Goal: Information Seeking & Learning: Learn about a topic

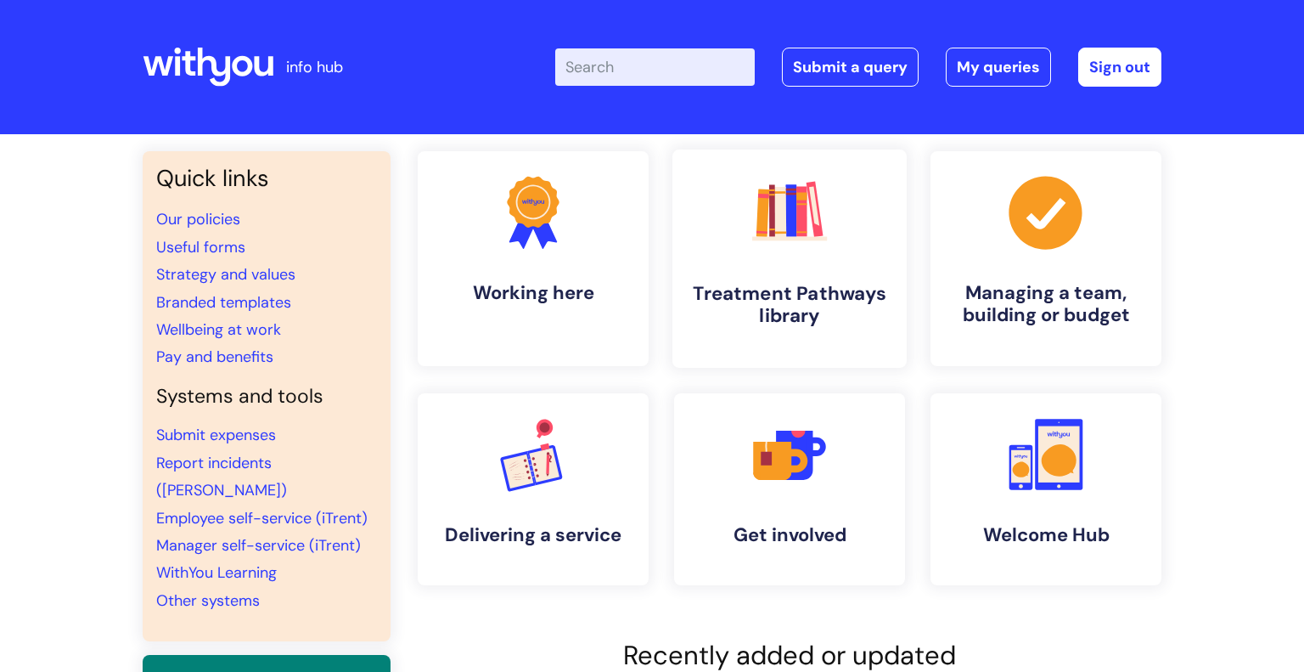
click at [816, 200] on rect at bounding box center [815, 209] width 17 height 55
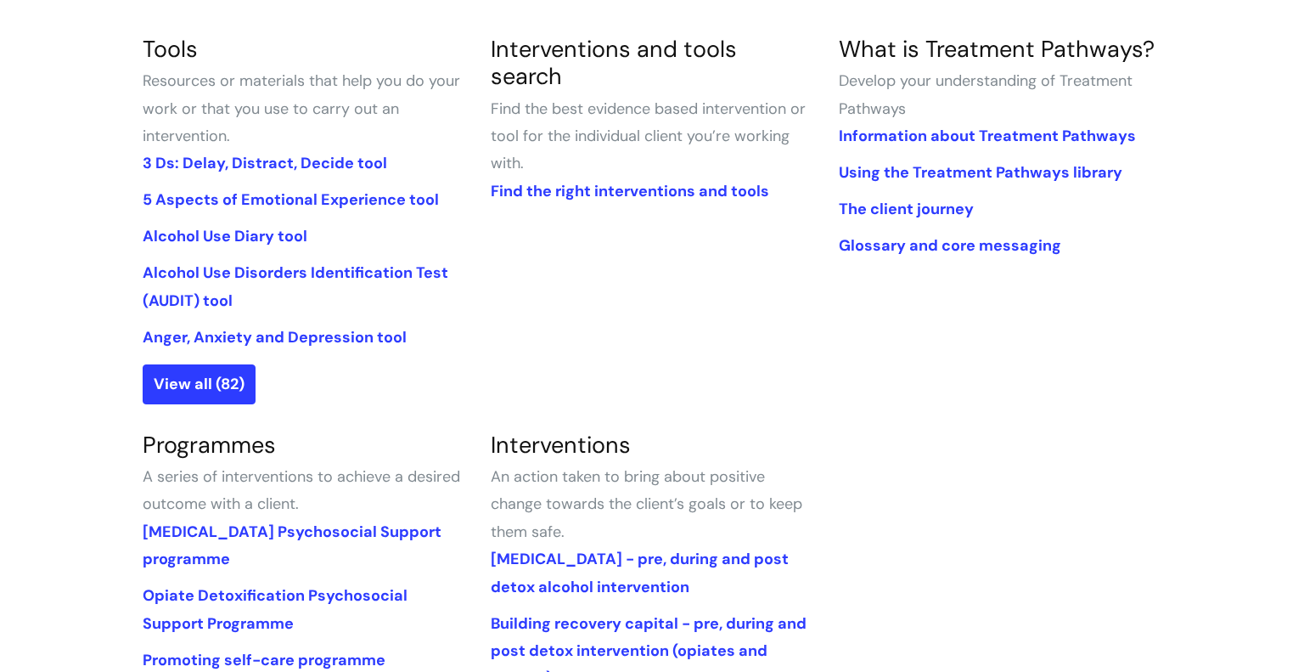
scroll to position [421, 0]
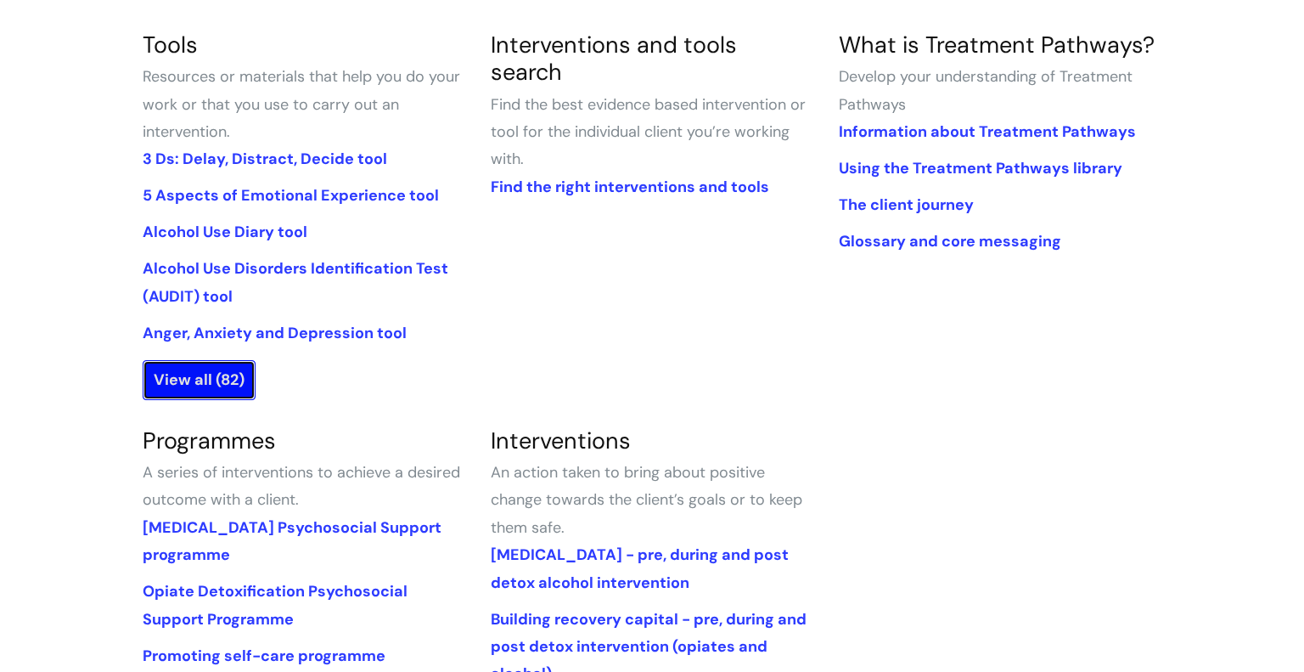
click at [229, 382] on link "View all (82)" at bounding box center [199, 379] width 113 height 39
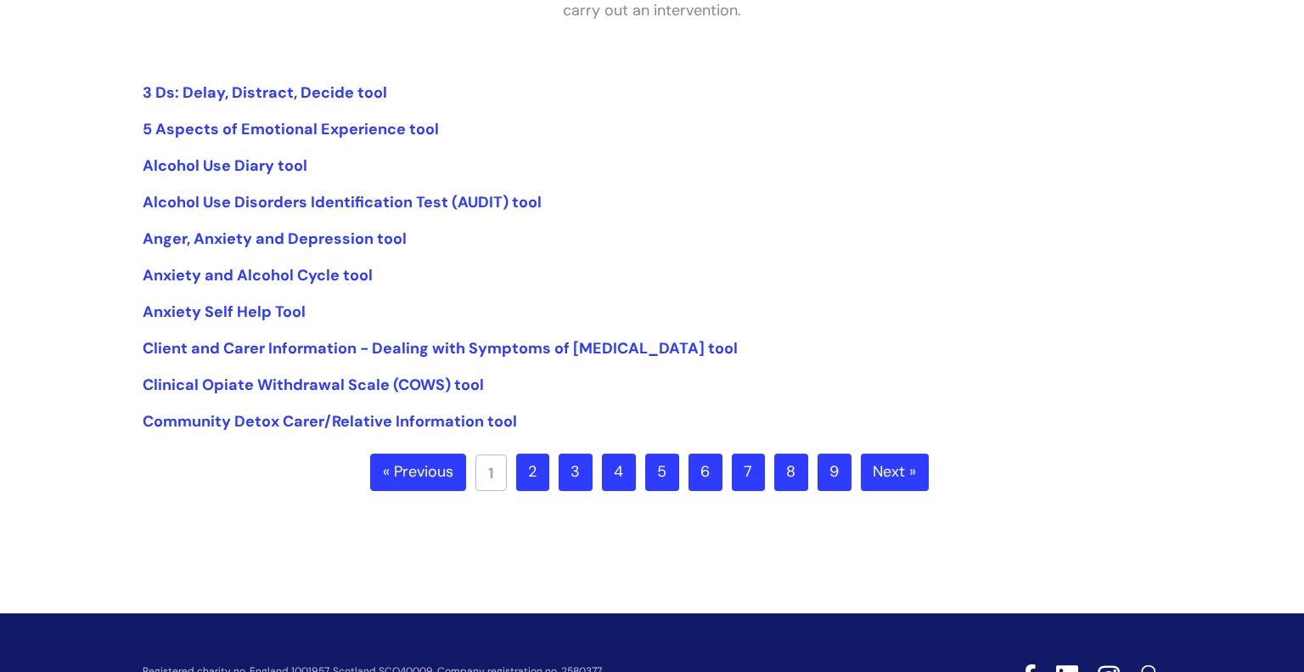
scroll to position [391, 0]
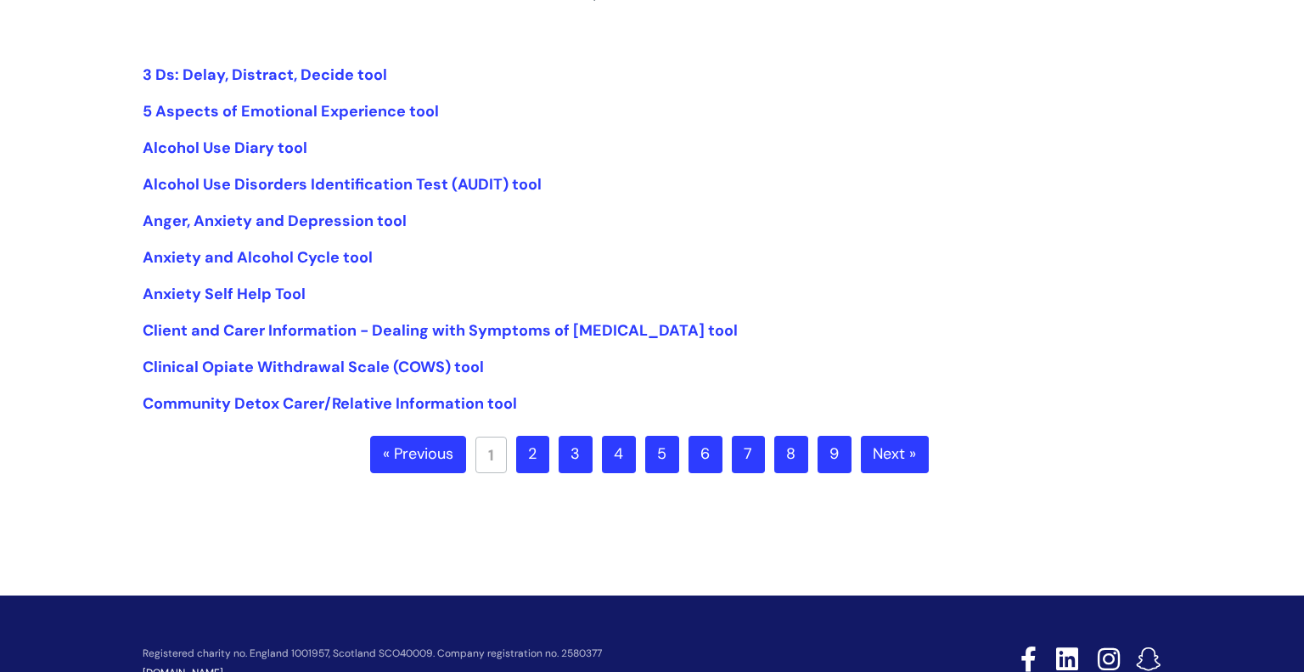
click at [538, 450] on link "2" at bounding box center [532, 454] width 33 height 37
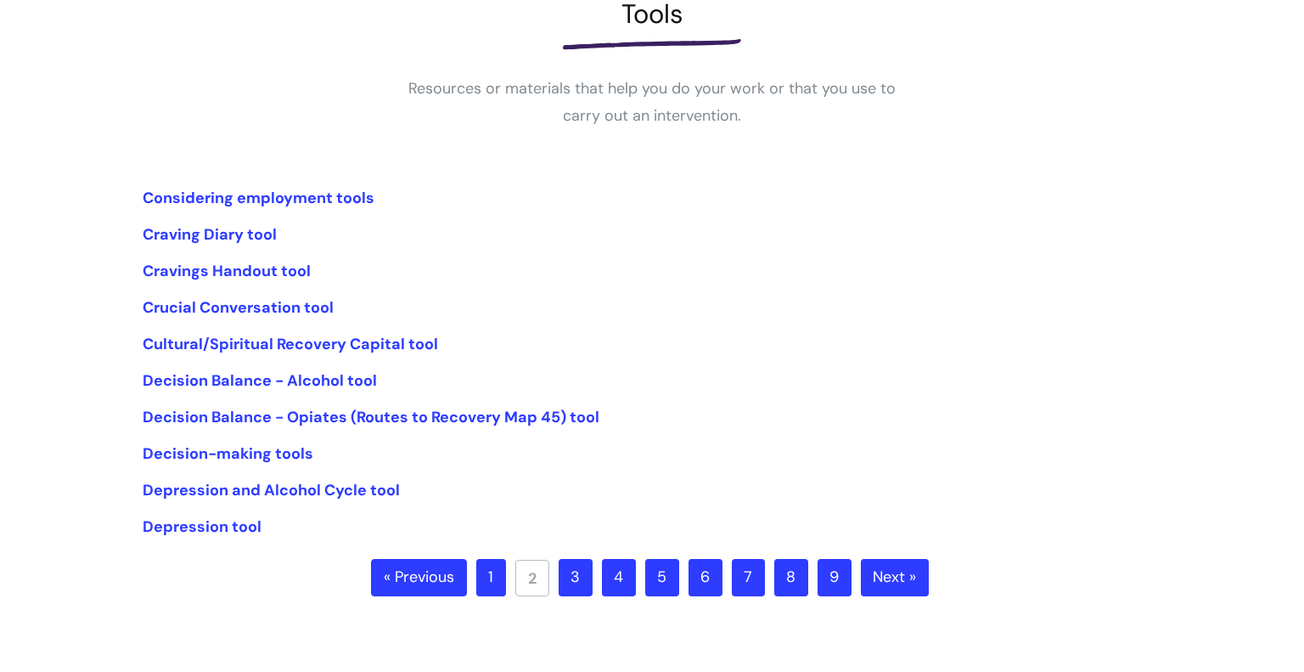
scroll to position [272, 0]
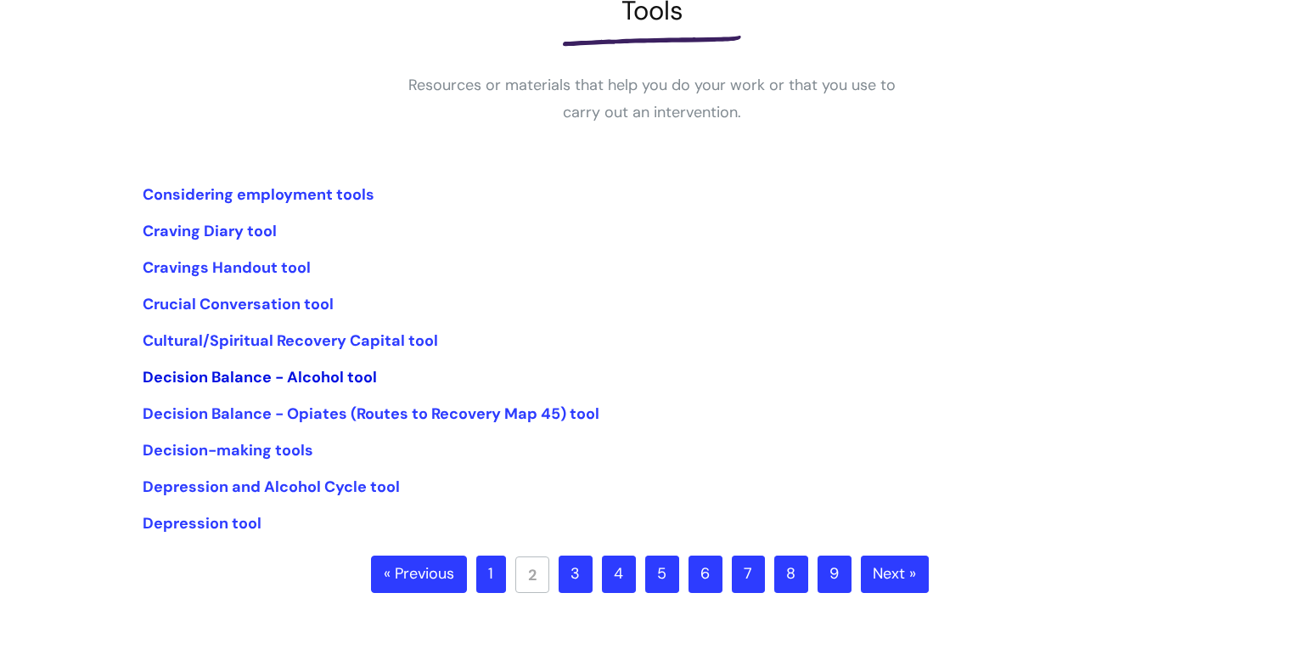
click at [333, 383] on link "Decision Balance - Alcohol tool" at bounding box center [260, 377] width 234 height 20
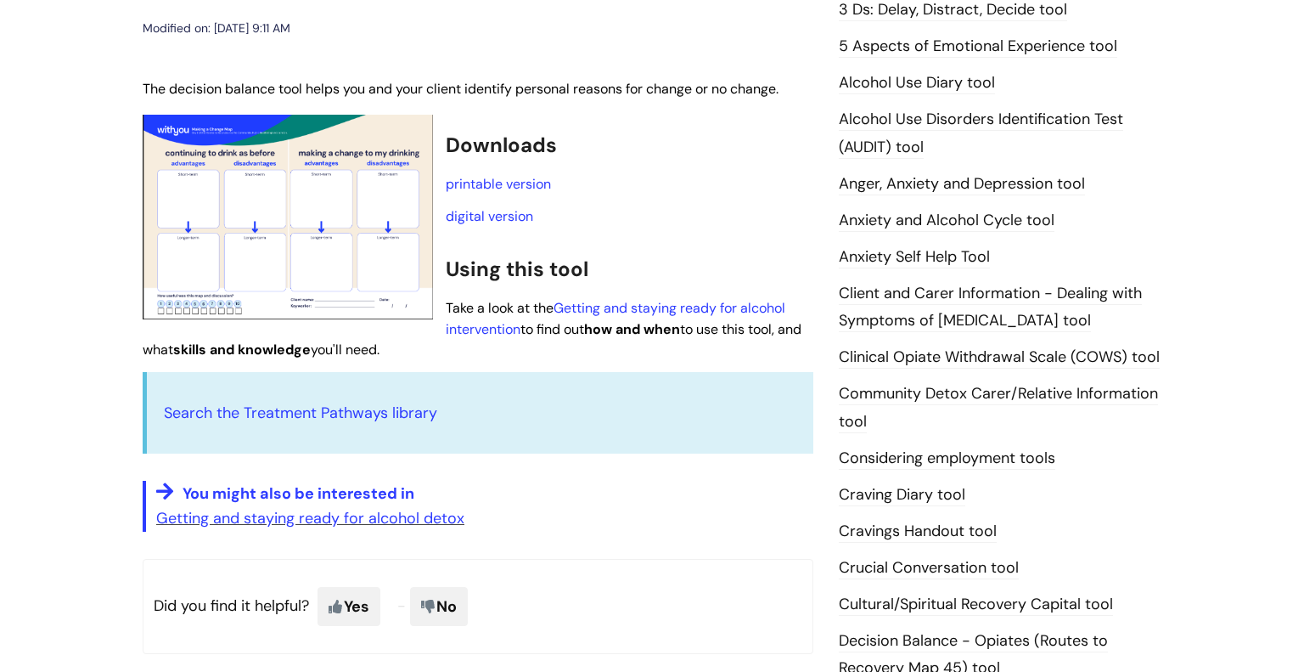
scroll to position [319, 0]
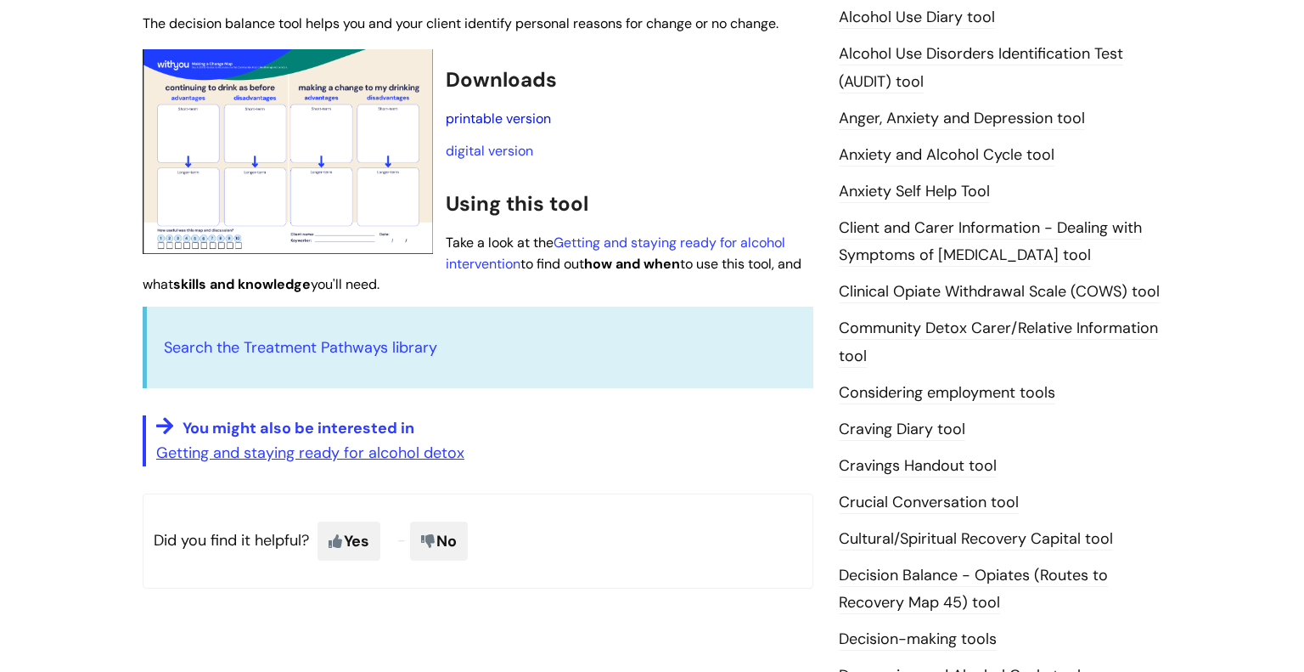
click at [457, 124] on link "printable version" at bounding box center [498, 119] width 105 height 18
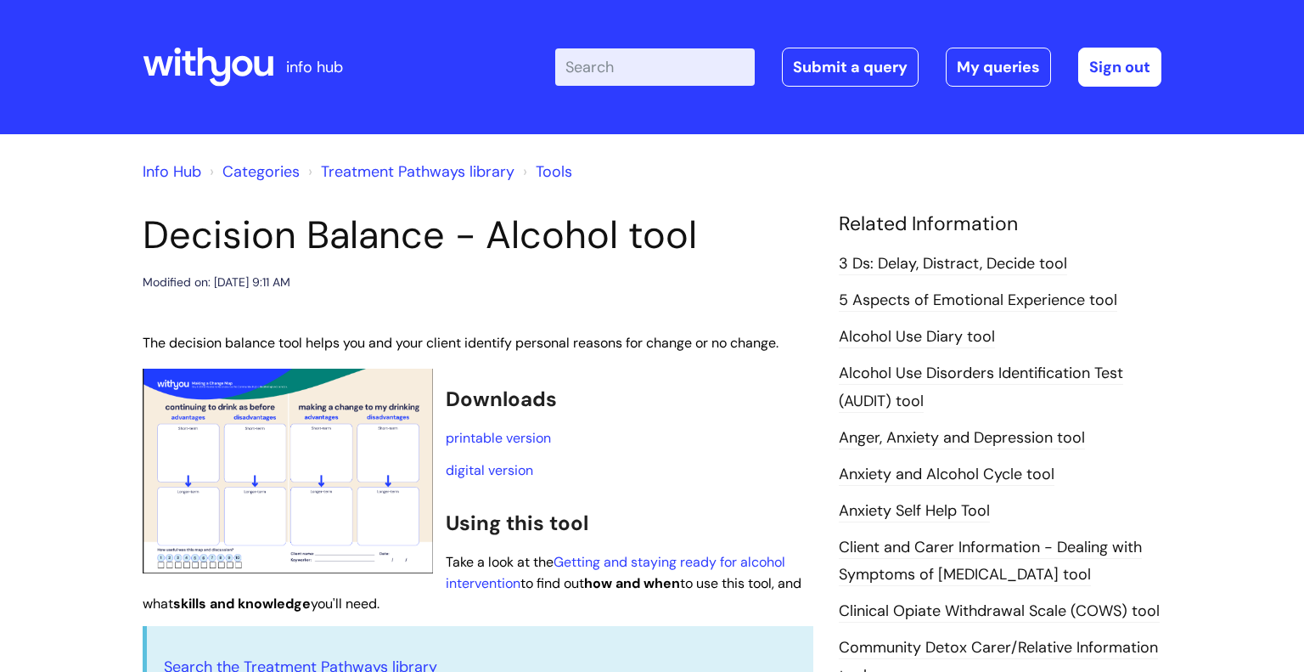
scroll to position [319, 0]
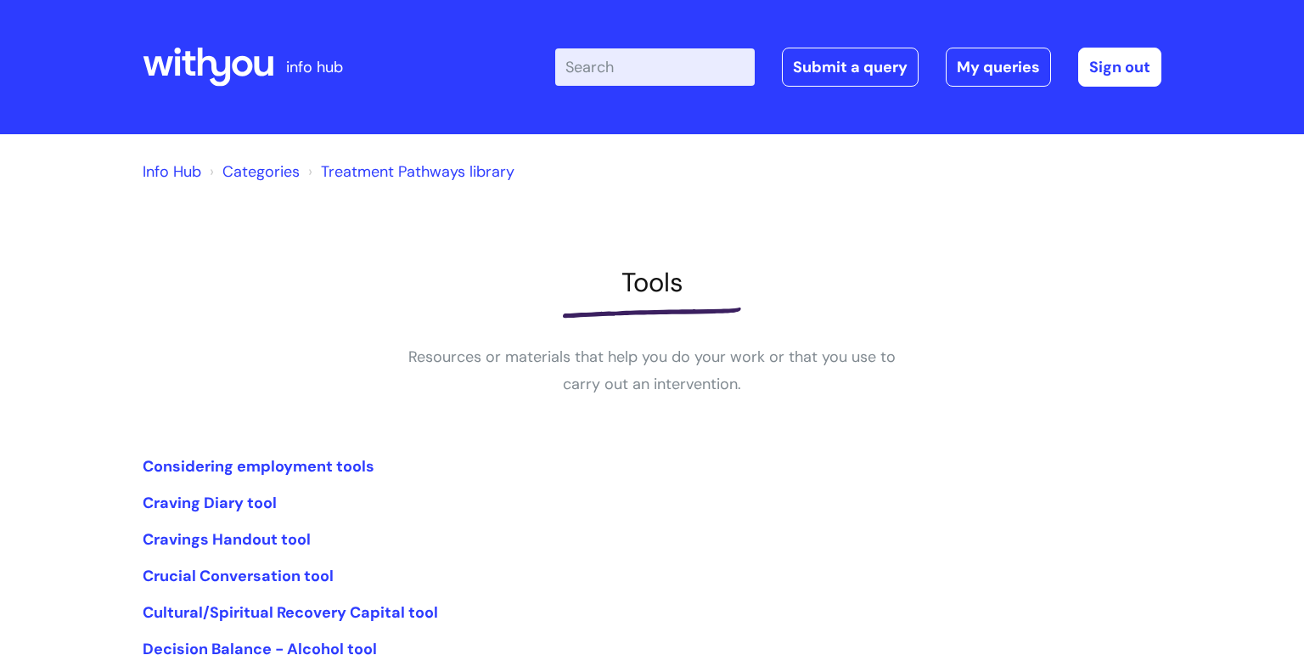
scroll to position [273, 0]
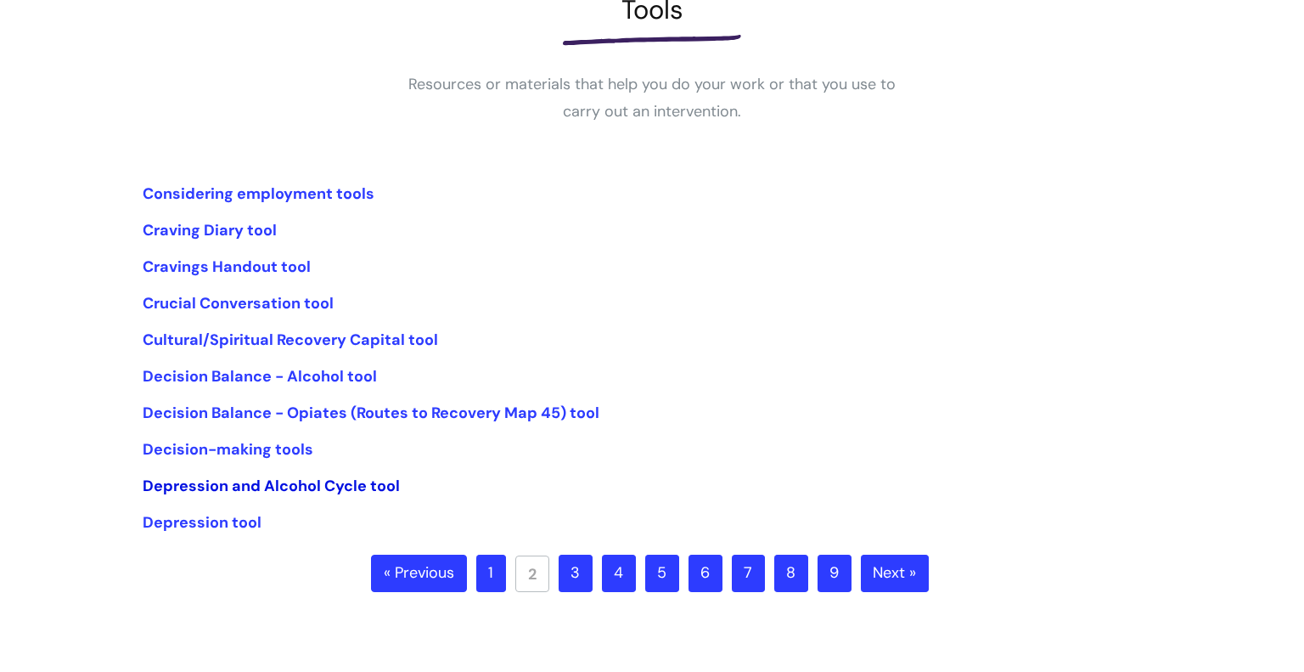
click at [293, 486] on link "Depression and Alcohol Cycle tool" at bounding box center [271, 486] width 257 height 20
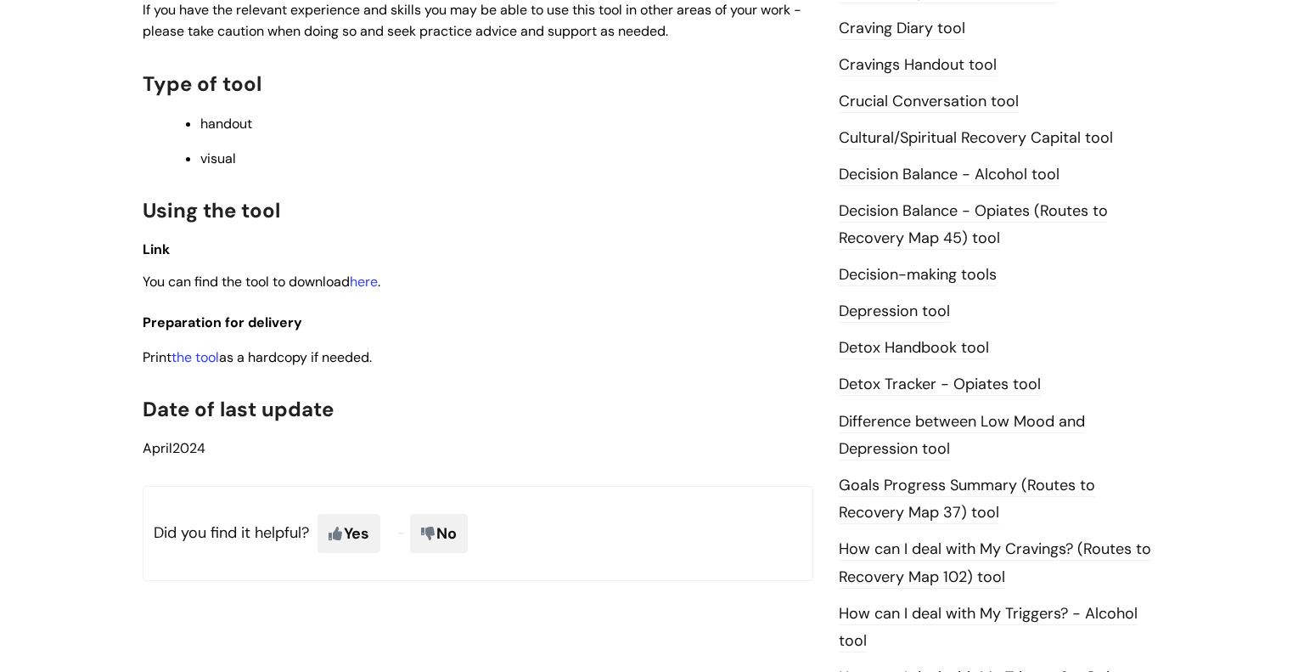
scroll to position [719, 0]
click at [371, 287] on link "here" at bounding box center [364, 282] width 28 height 18
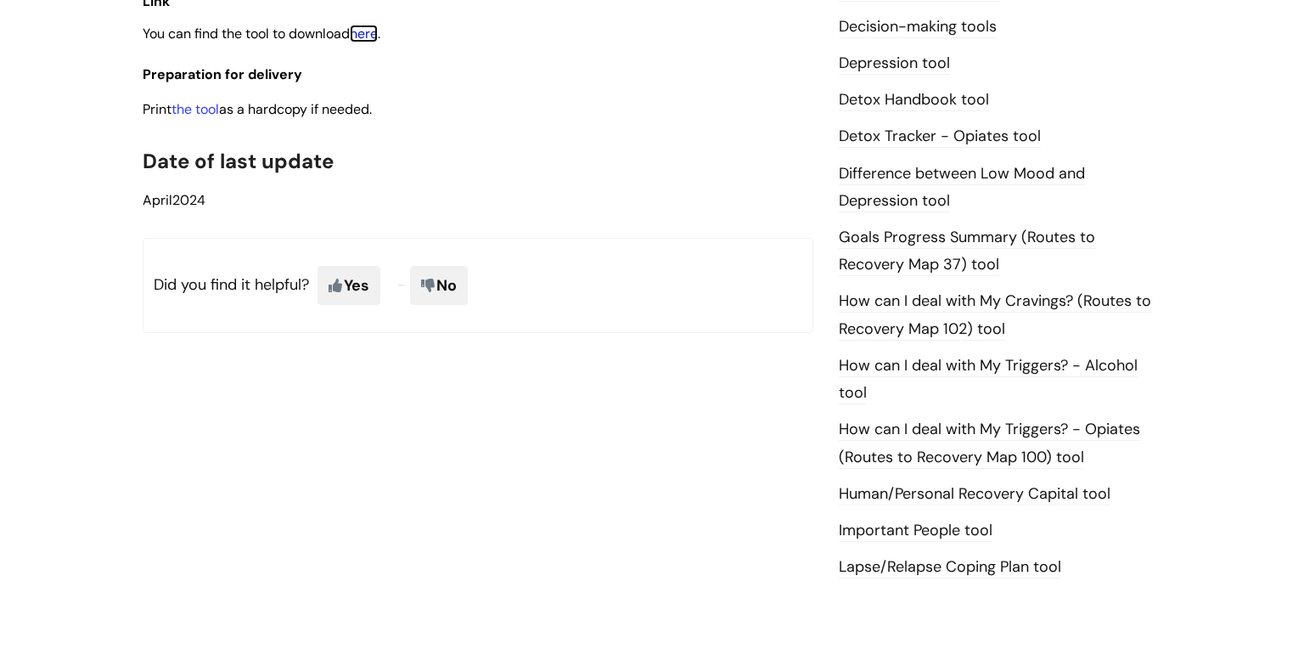
scroll to position [969, 0]
click at [899, 369] on link "How can I deal with My Triggers? - Alcohol tool" at bounding box center [988, 378] width 299 height 49
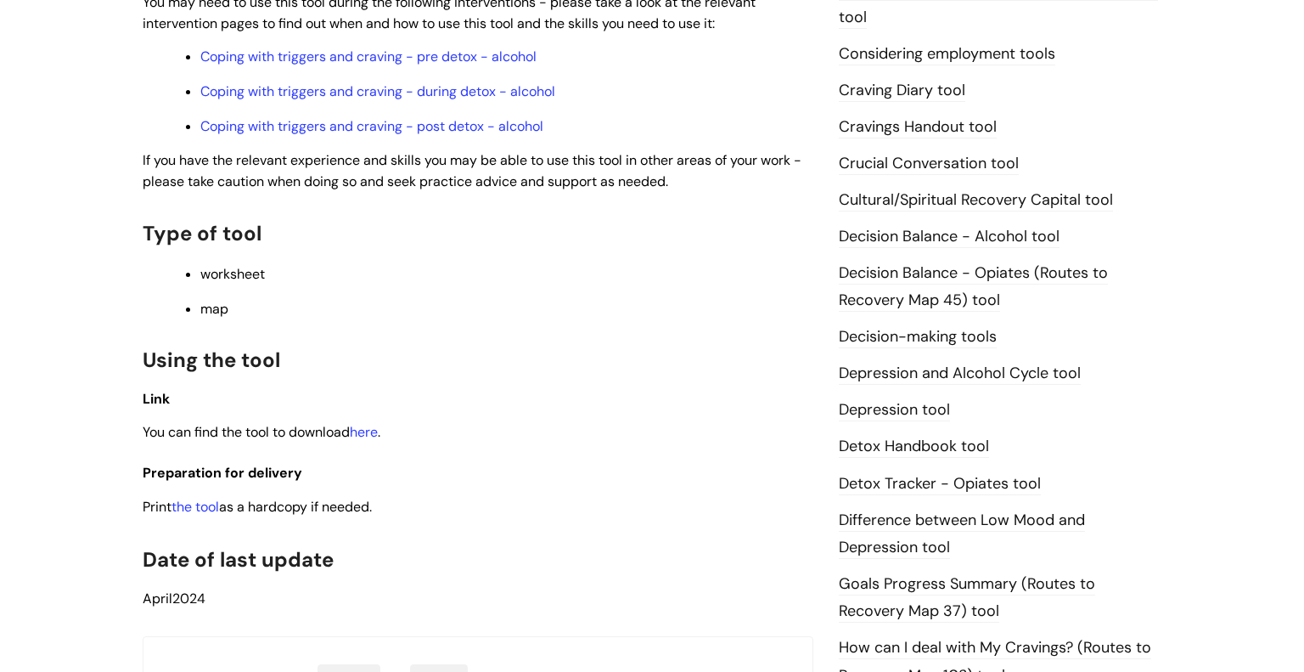
scroll to position [603, 0]
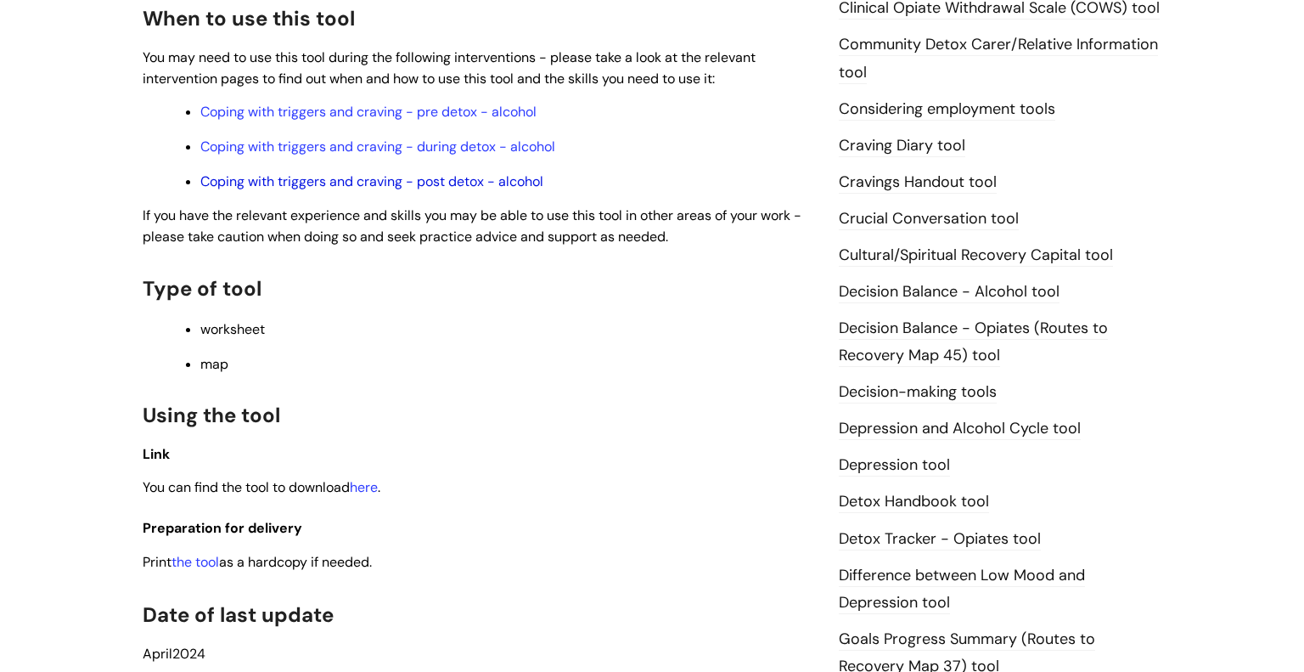
click at [453, 186] on link "Coping with triggers and craving - post detox - alcohol" at bounding box center [371, 181] width 343 height 18
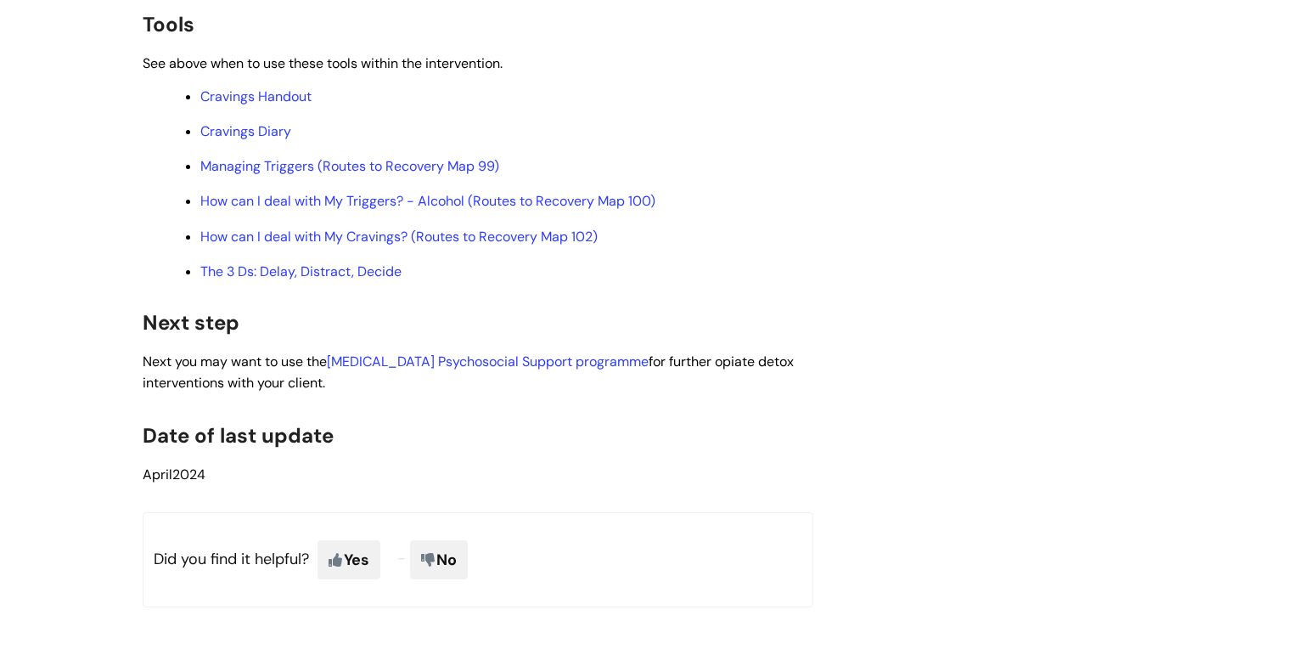
scroll to position [4417, 0]
click at [290, 174] on link "Managing Triggers (Routes to Recovery Map 99)" at bounding box center [349, 165] width 299 height 18
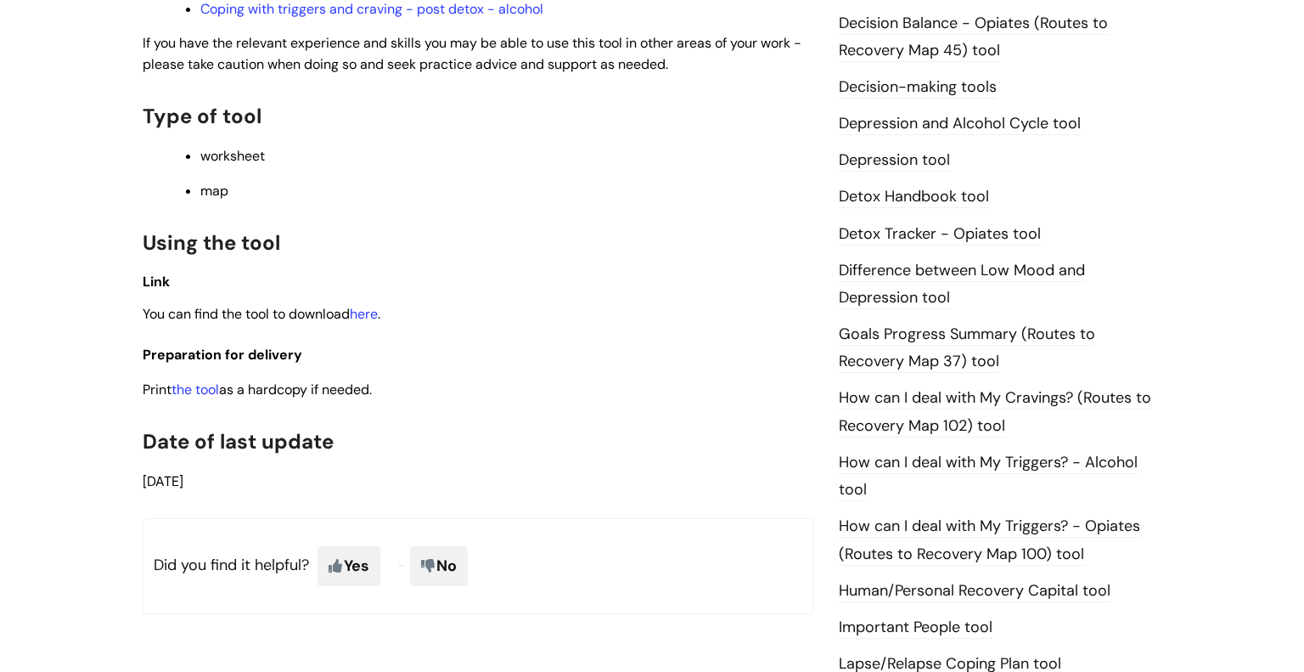
scroll to position [904, 0]
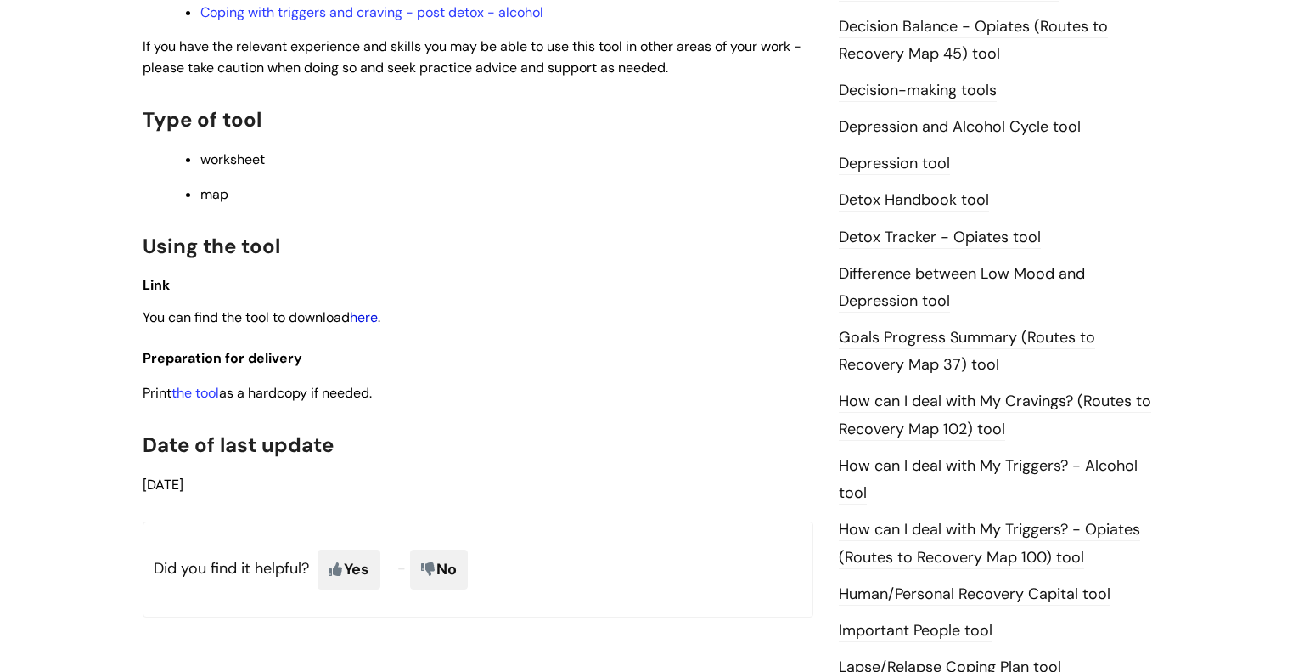
click at [369, 326] on link "here" at bounding box center [364, 317] width 28 height 18
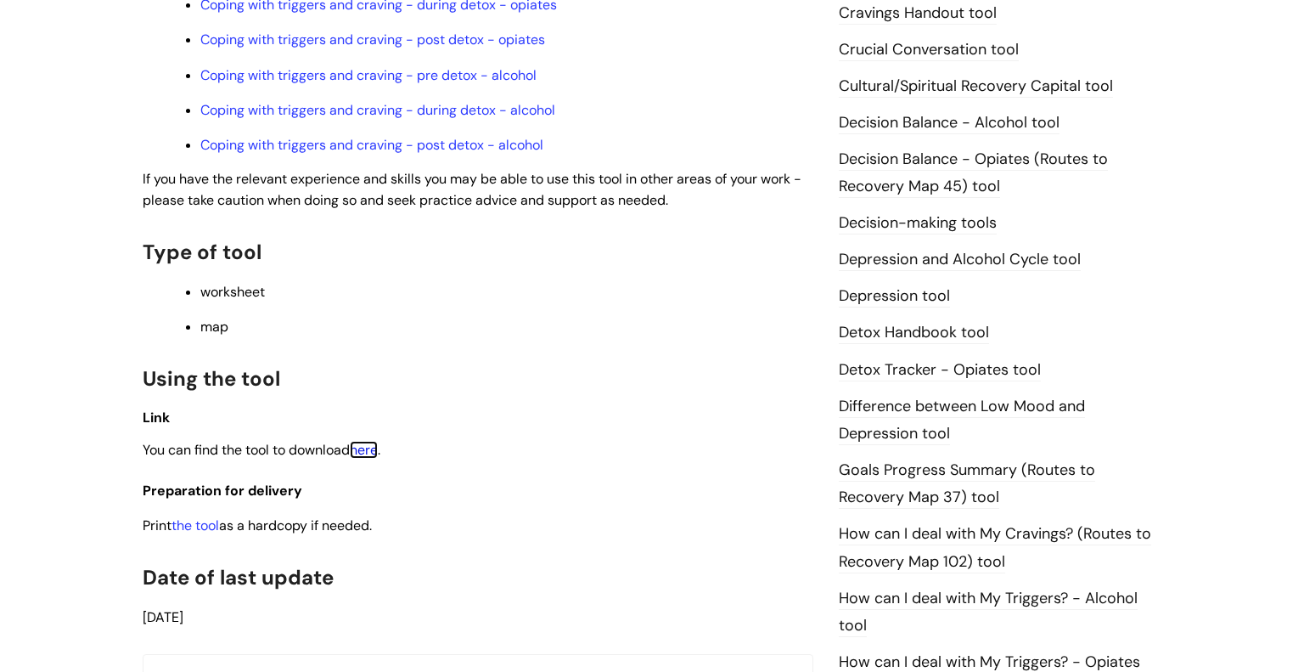
scroll to position [768, 0]
